Goal: Task Accomplishment & Management: Use online tool/utility

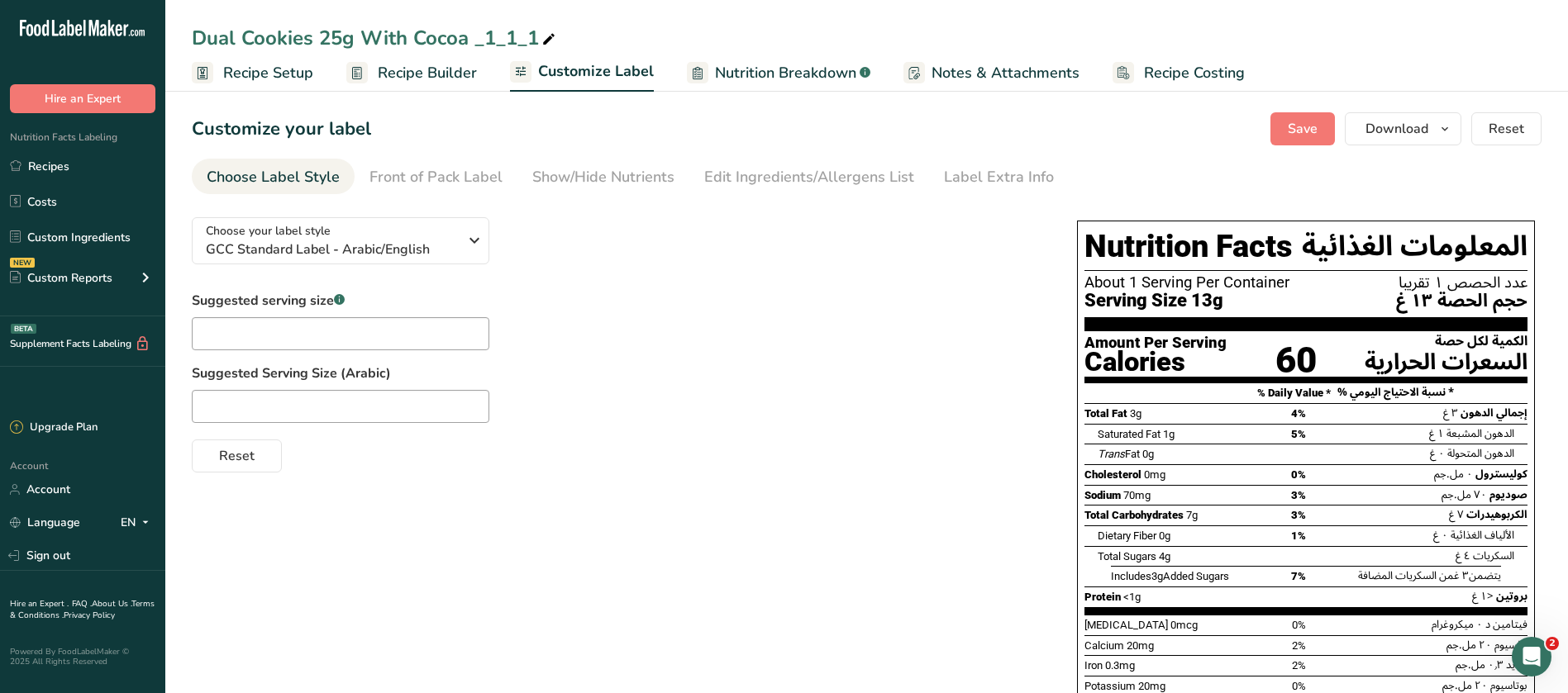
click at [443, 68] on span "Recipe Builder" at bounding box center [428, 73] width 100 height 22
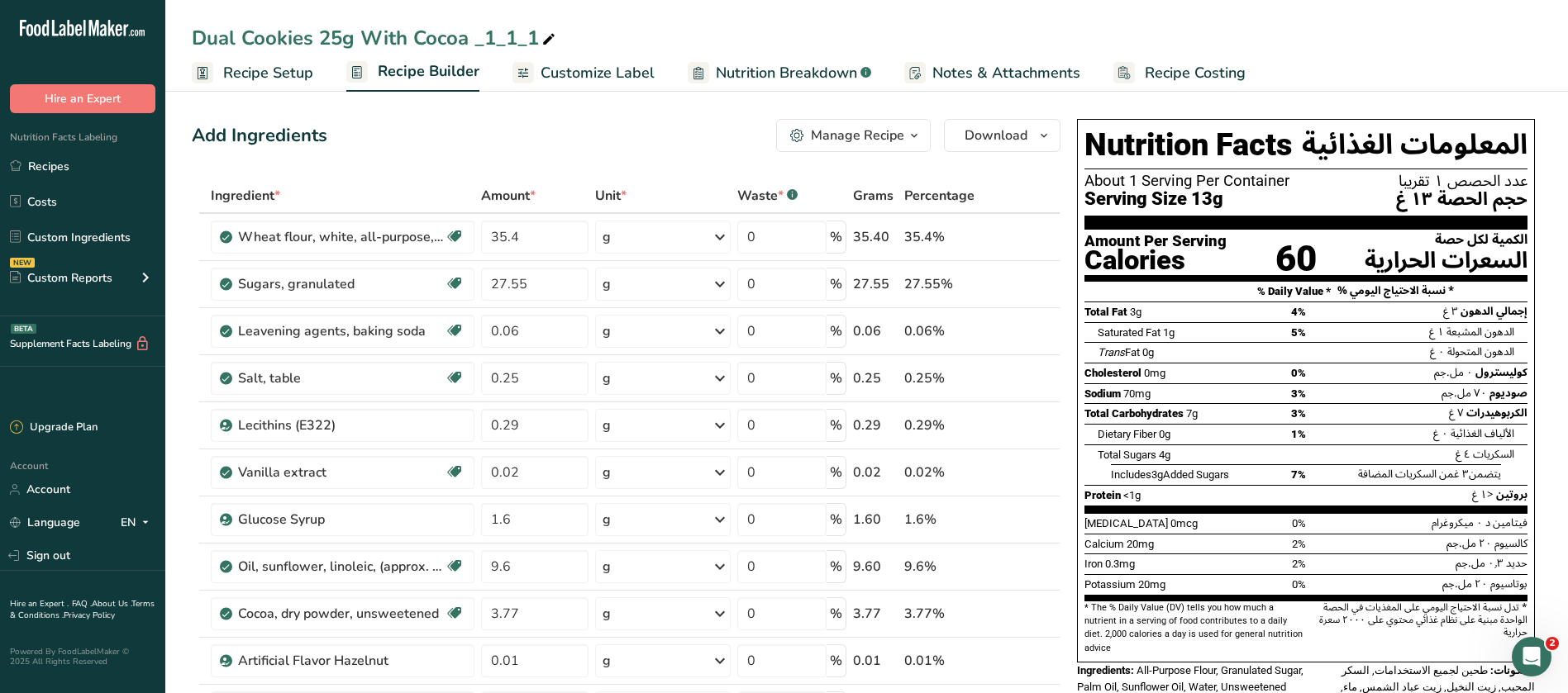
scroll to position [619, 0]
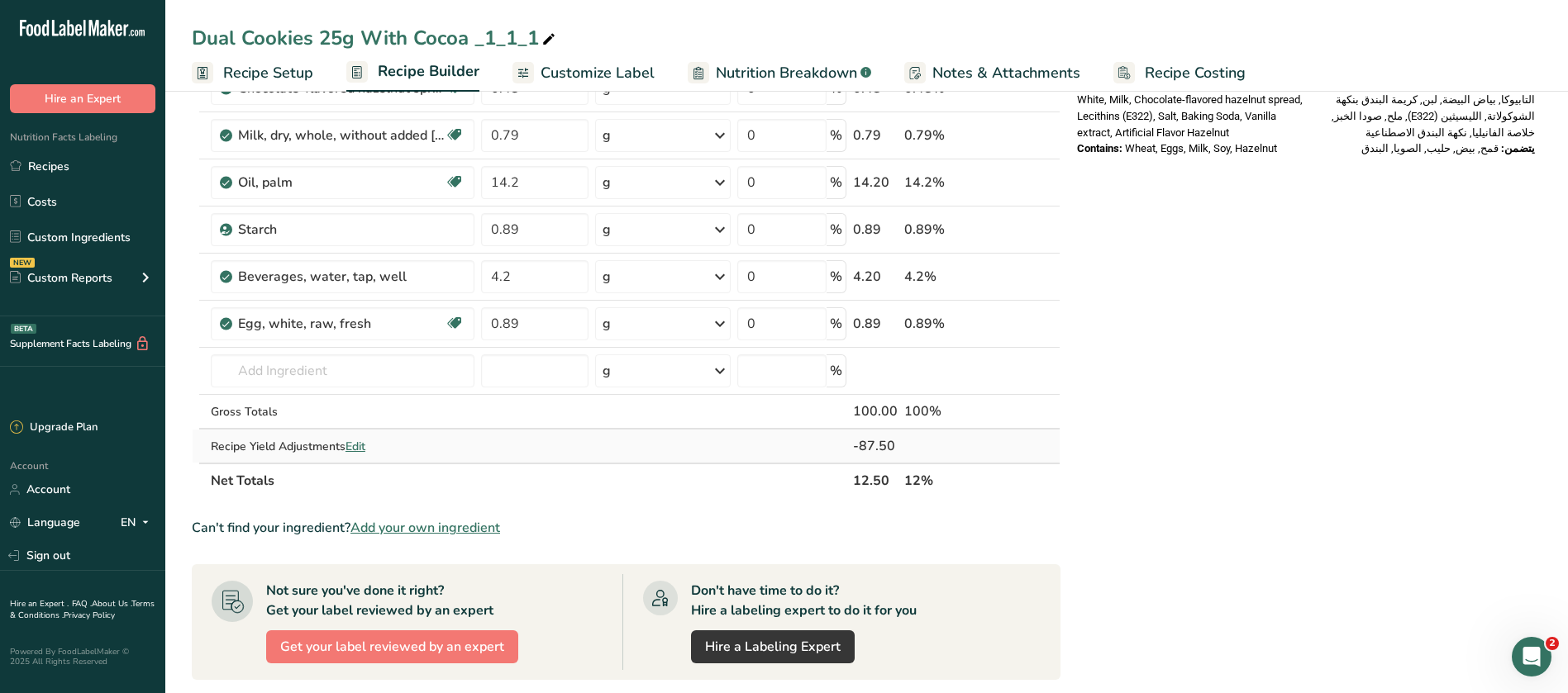
click at [362, 447] on span "Edit" at bounding box center [356, 446] width 20 height 16
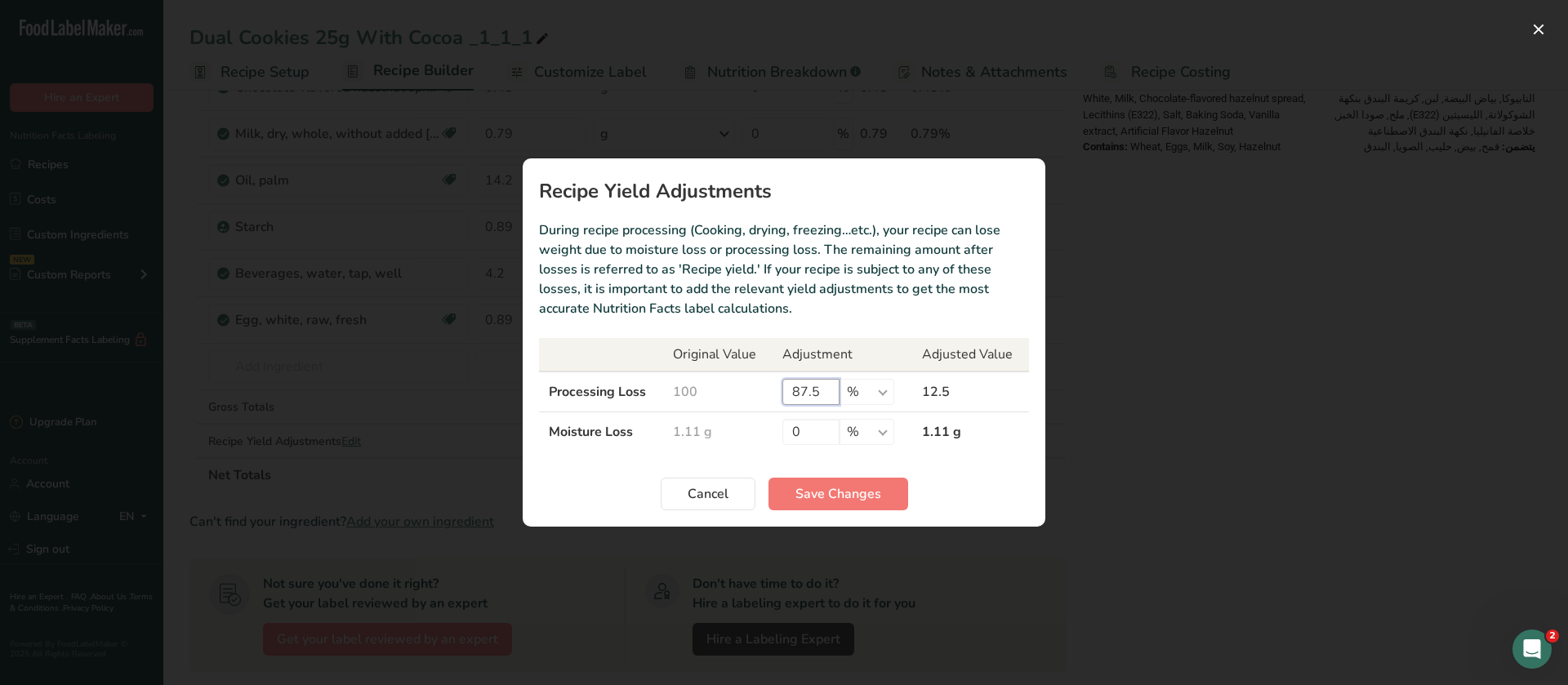
drag, startPoint x: 830, startPoint y: 388, endPoint x: 785, endPoint y: 390, distance: 45.0
click at [785, 390] on input "87.5" at bounding box center [811, 392] width 57 height 26
type input "75"
click at [836, 506] on button "Save Changes" at bounding box center [838, 494] width 139 height 33
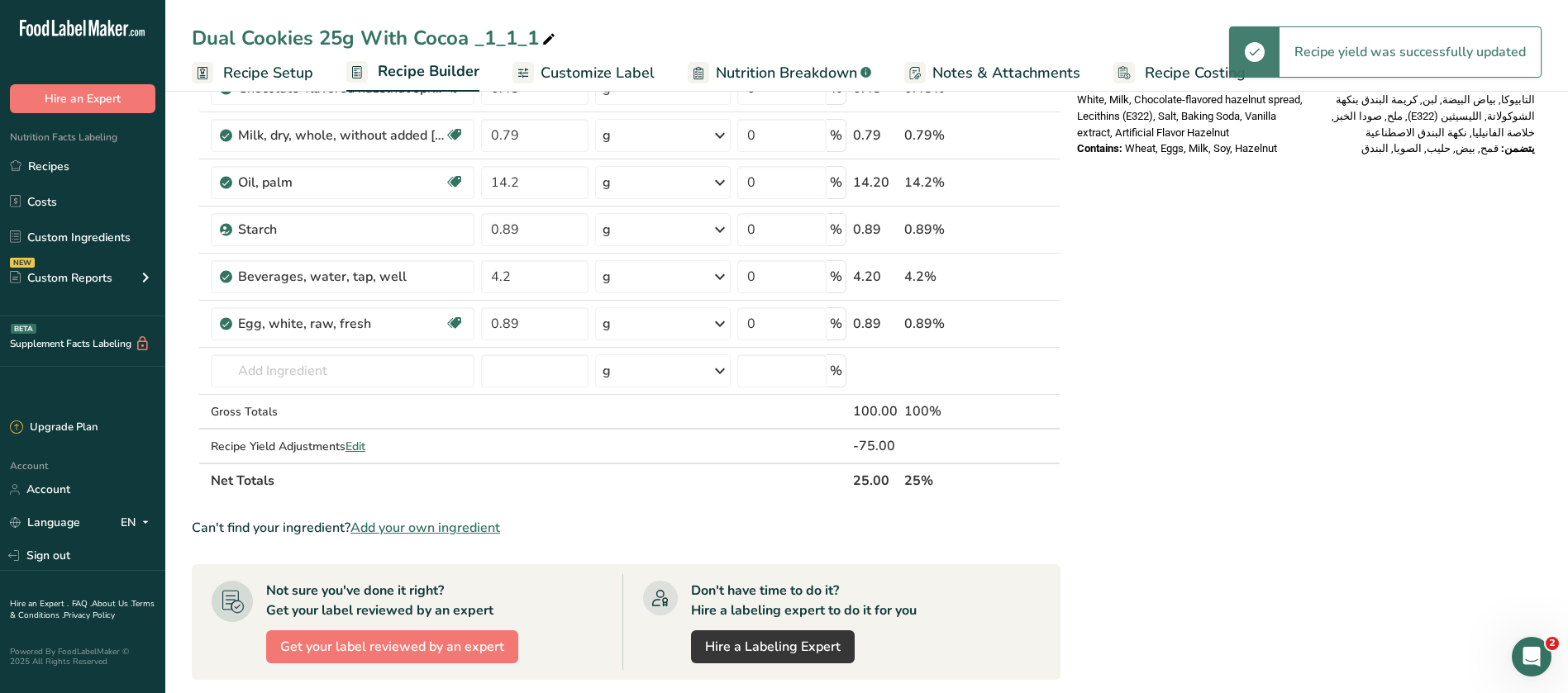
scroll to position [0, 0]
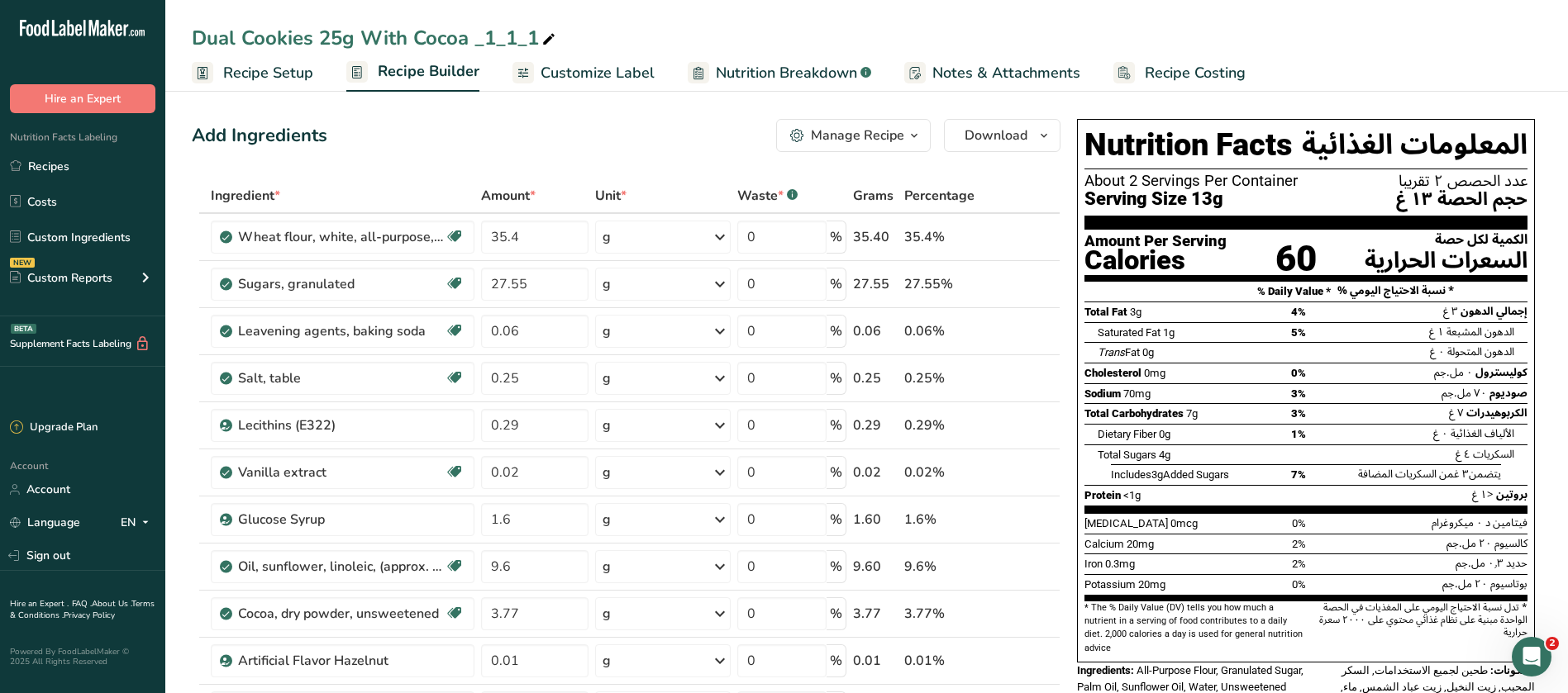
click at [223, 62] on span "Recipe Setup" at bounding box center [268, 73] width 90 height 22
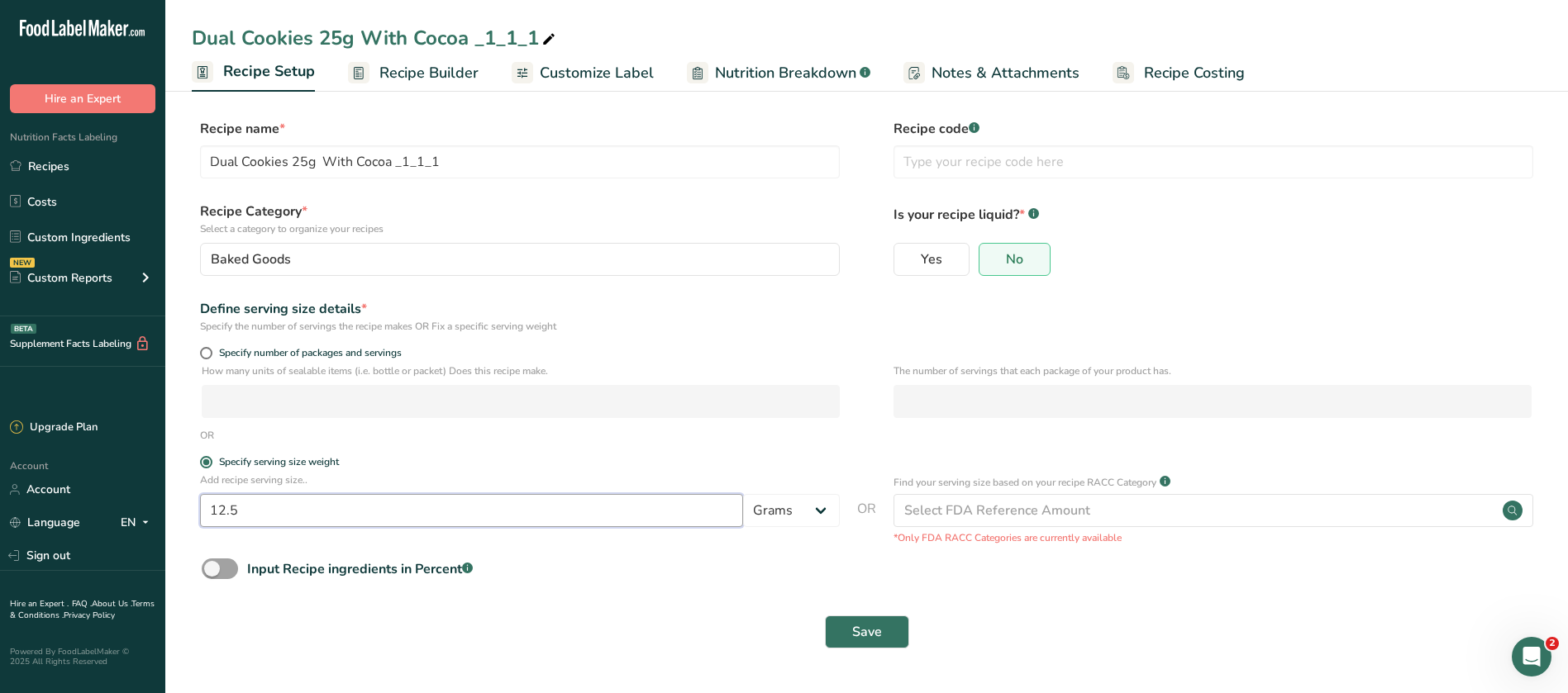
drag, startPoint x: 276, startPoint y: 512, endPoint x: 172, endPoint y: 516, distance: 104.1
click at [172, 516] on section "Recipe name * Dual Cookies 25g With Cocoa _1_1_1 Recipe code .a-a{fill:#347362;…" at bounding box center [866, 385] width 1402 height 599
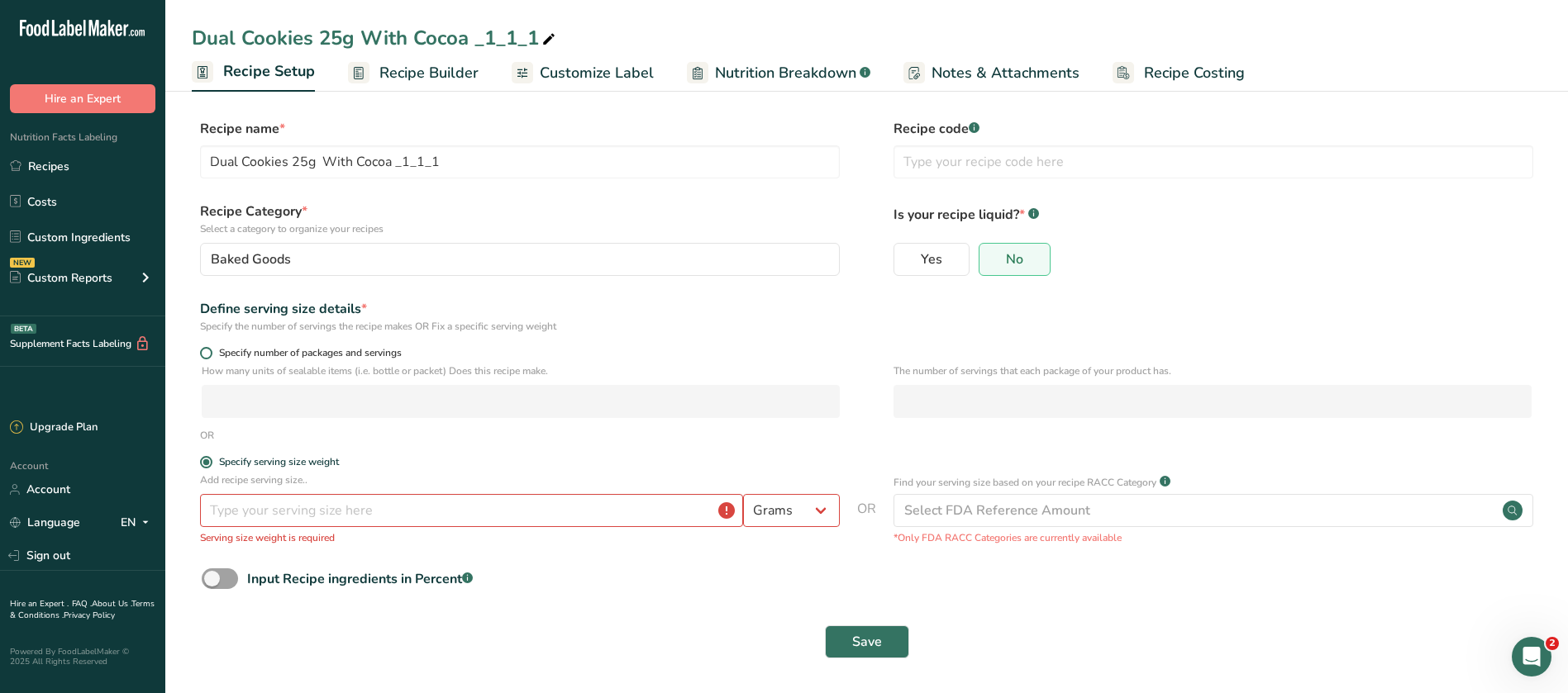
click at [208, 355] on span at bounding box center [206, 353] width 12 height 12
click at [208, 355] on input "Specify number of packages and servings" at bounding box center [206, 353] width 11 height 11
radio input "true"
radio input "false"
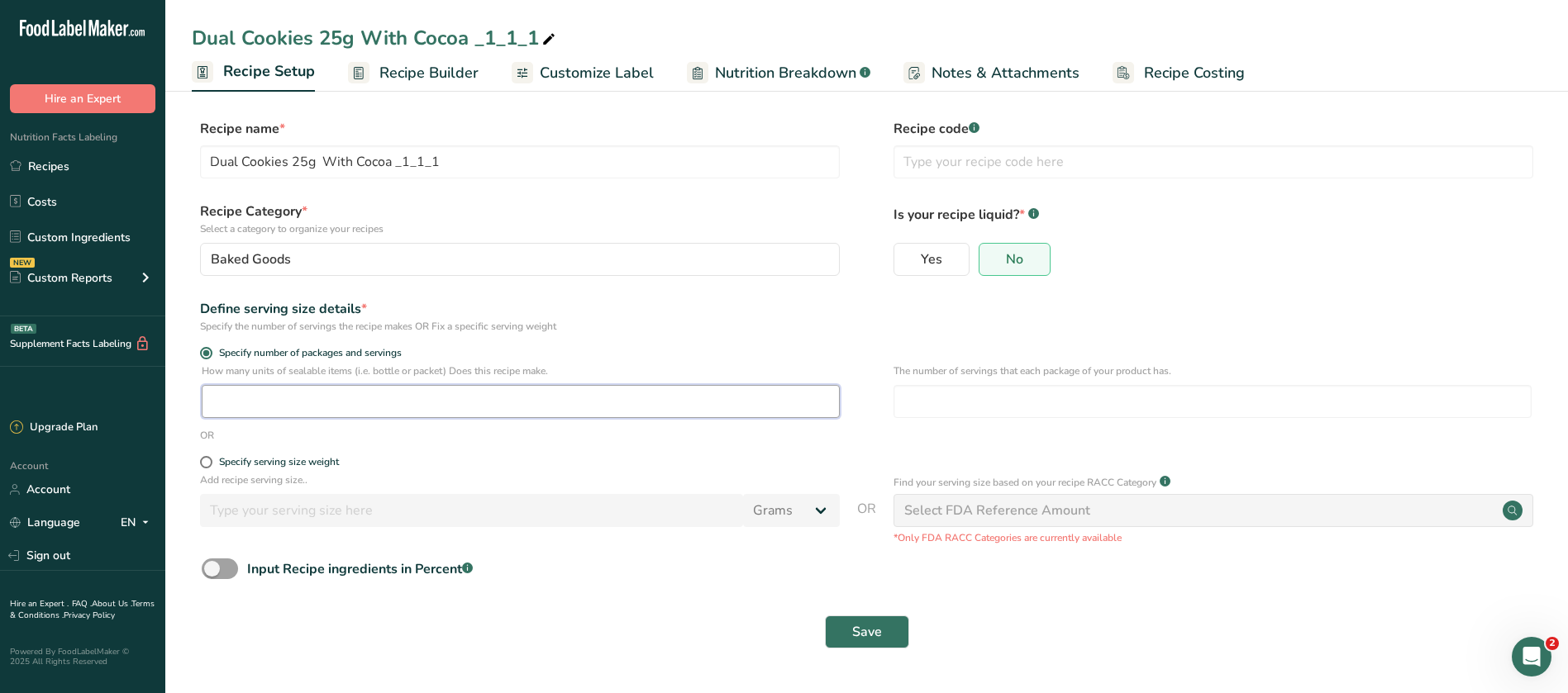
click at [221, 399] on input "number" at bounding box center [521, 402] width 638 height 33
type input "1"
click at [866, 636] on span "Save" at bounding box center [867, 632] width 29 height 20
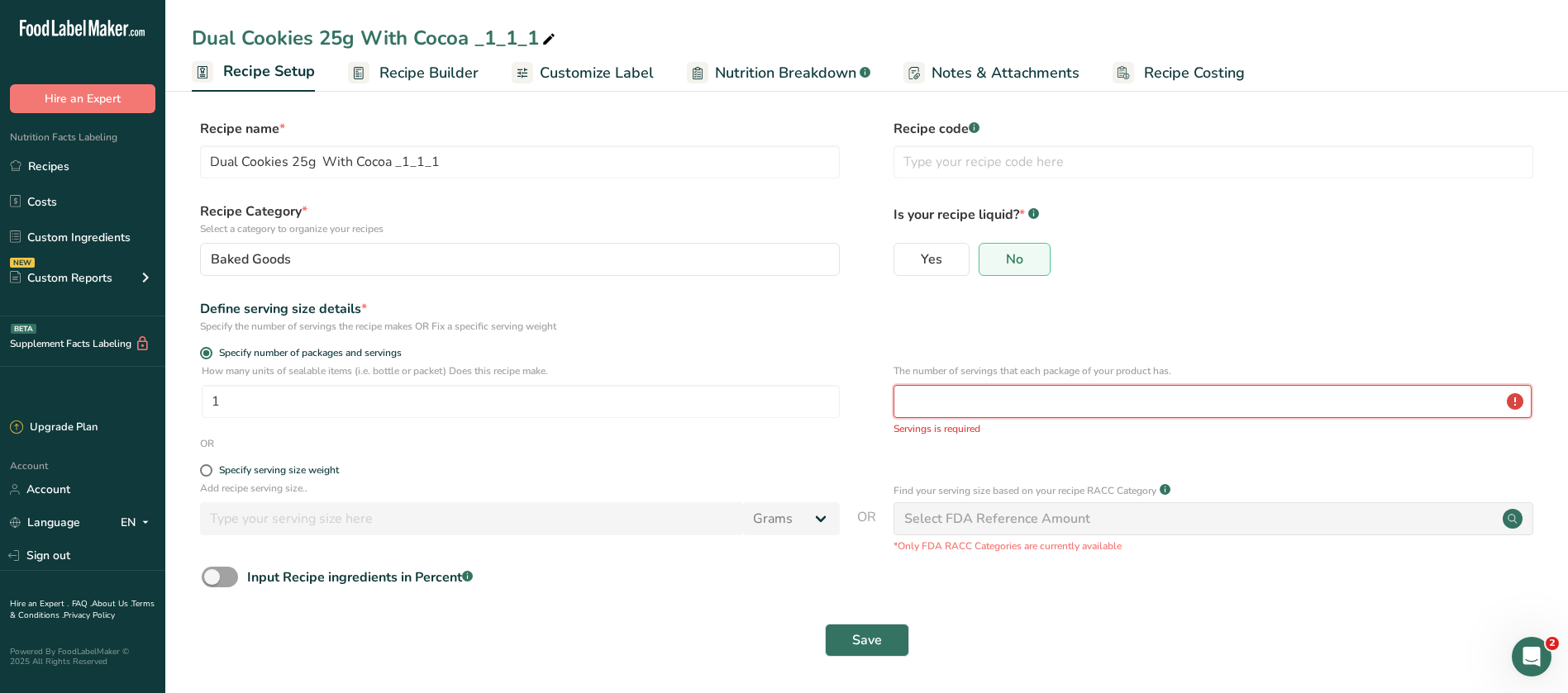
click at [925, 396] on input "number" at bounding box center [1212, 402] width 638 height 33
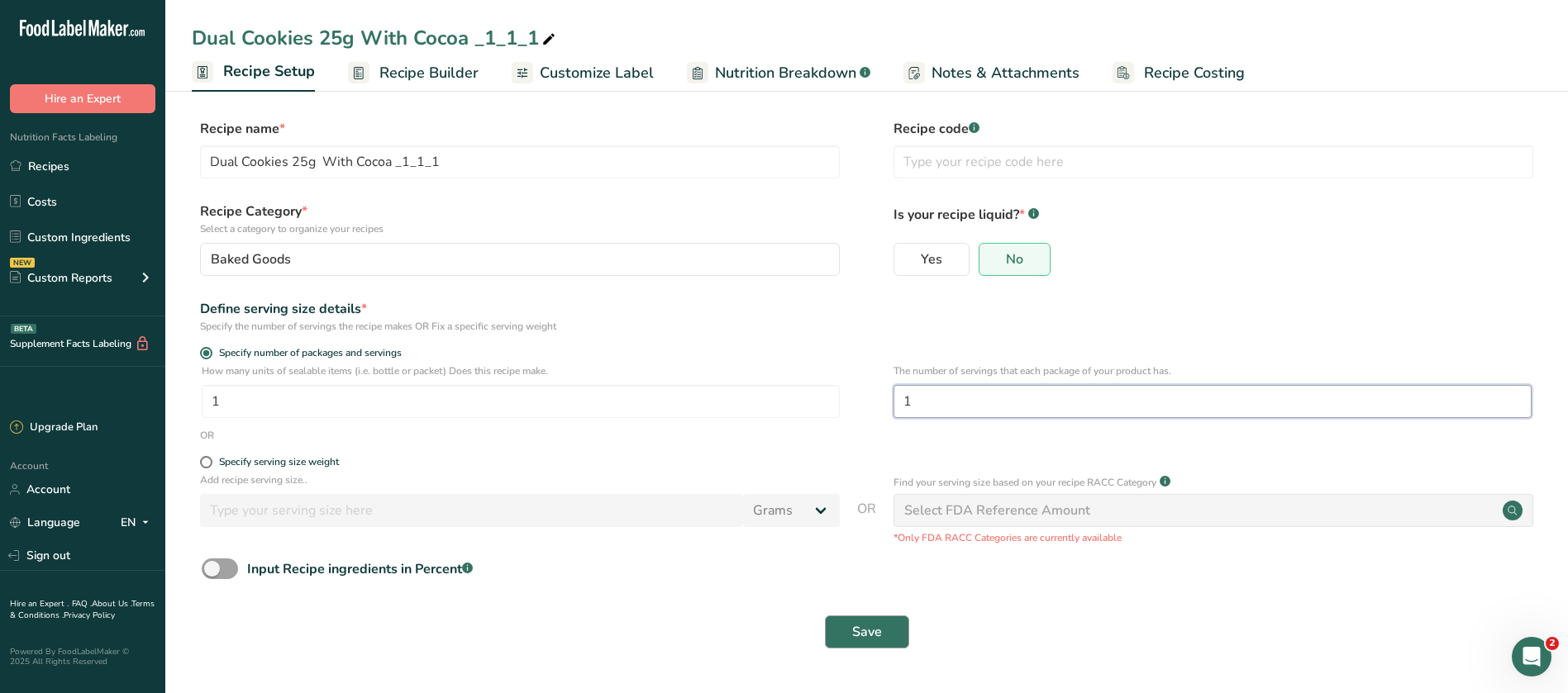
type input "1"
click at [867, 631] on span "Save" at bounding box center [867, 632] width 29 height 20
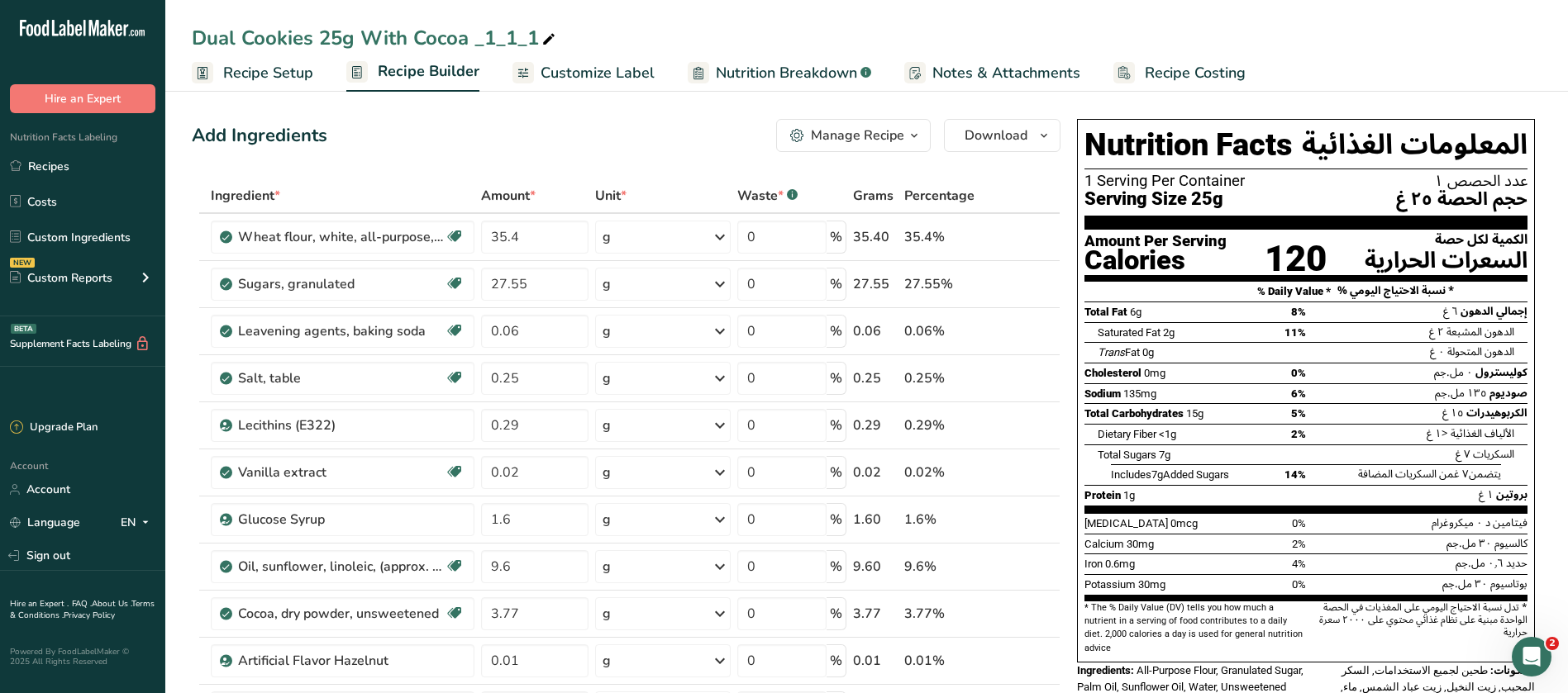
click at [563, 72] on span "Customize Label" at bounding box center [597, 73] width 114 height 22
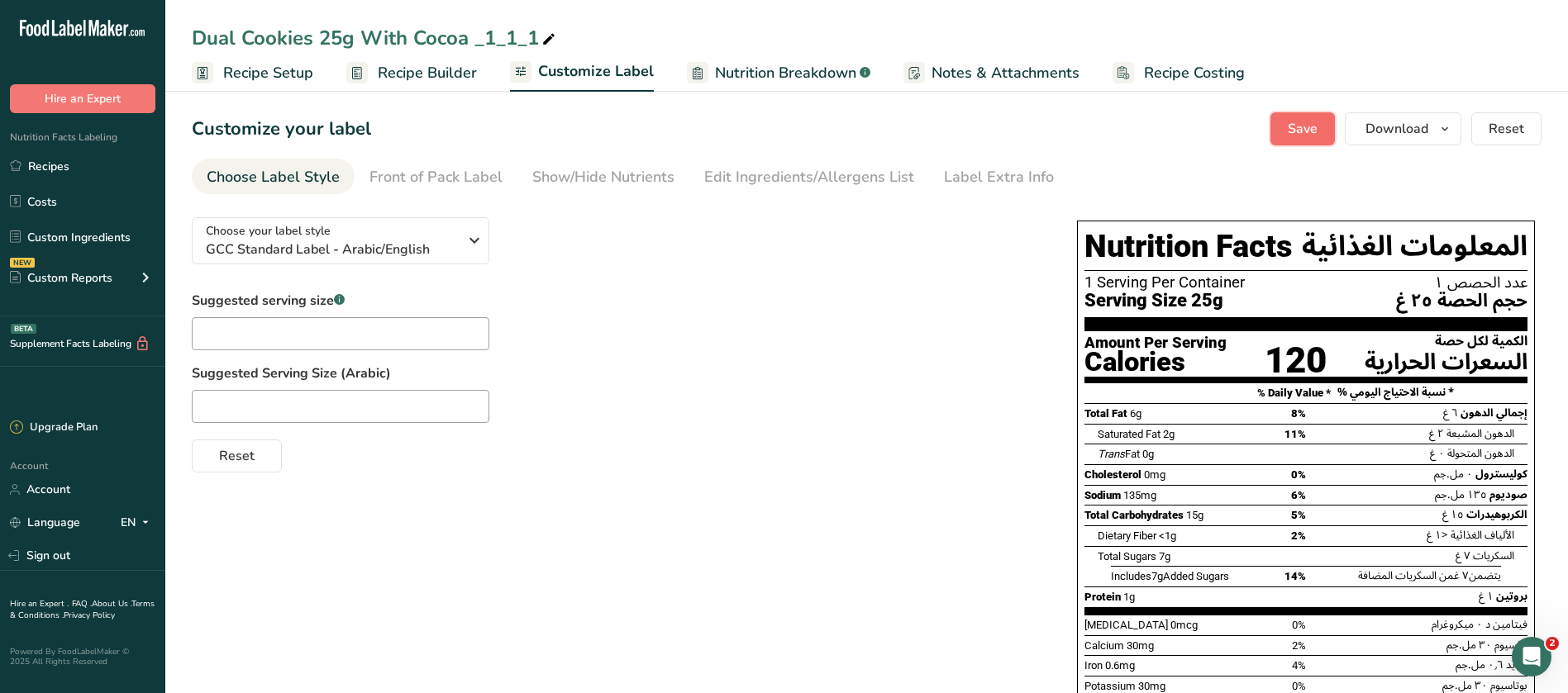
click at [1291, 123] on span "Save" at bounding box center [1303, 129] width 29 height 20
click at [1435, 132] on span "button" at bounding box center [1444, 129] width 20 height 20
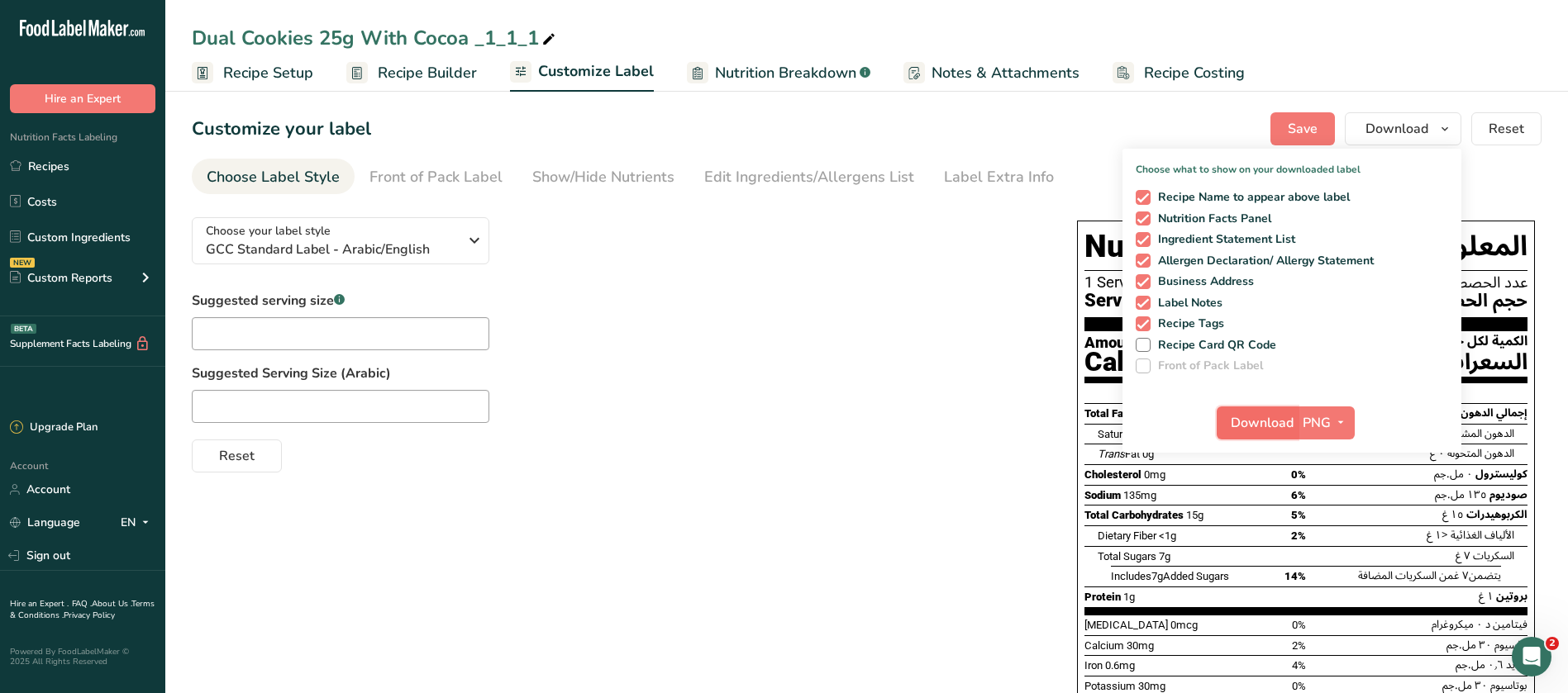
click at [1264, 414] on span "Download" at bounding box center [1262, 423] width 63 height 20
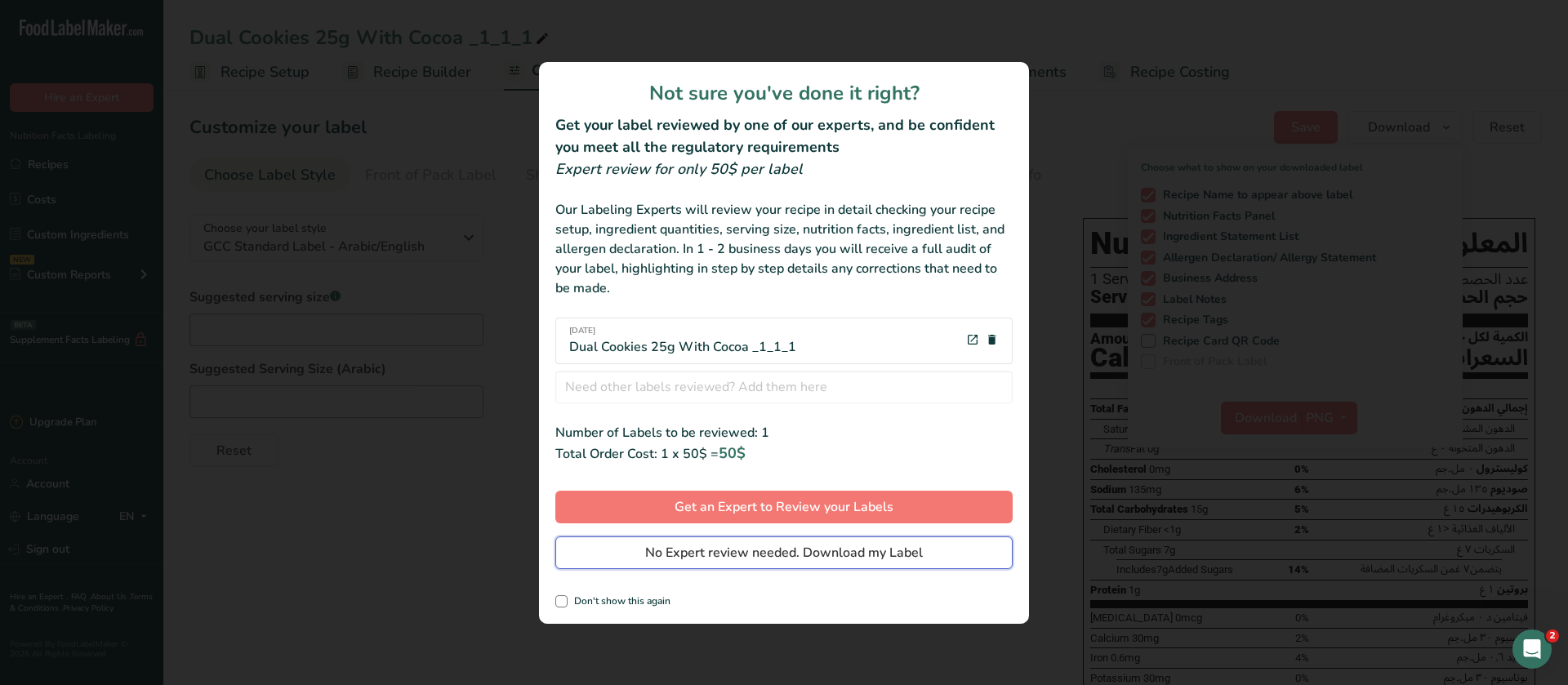
click at [846, 557] on span "No Expert review needed. Download my Label" at bounding box center [784, 553] width 278 height 20
